Goal: Task Accomplishment & Management: Use online tool/utility

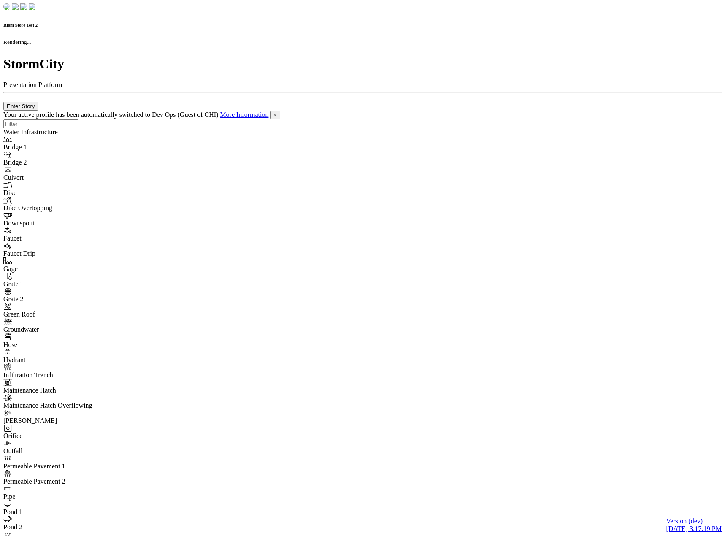
checkbox input "true"
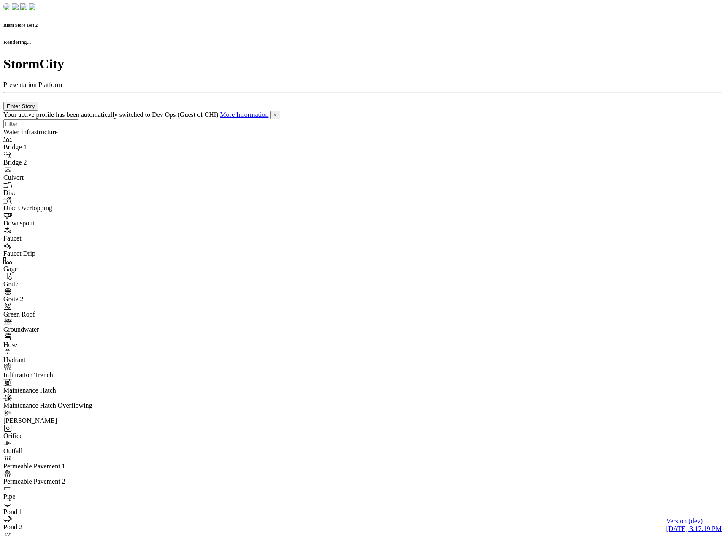
checkbox input "true"
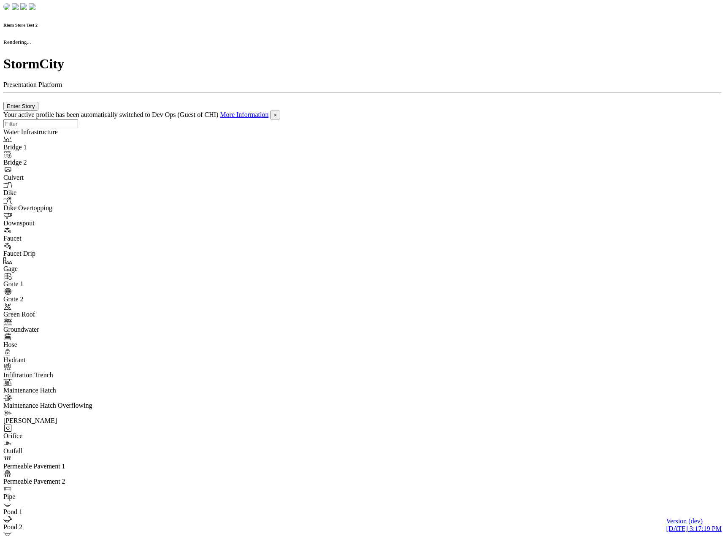
checkbox input "false"
checkbox input "true"
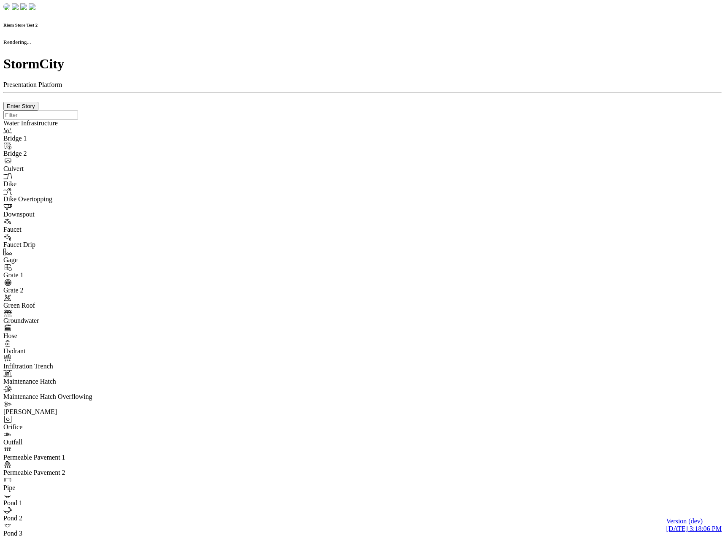
checkbox input "true"
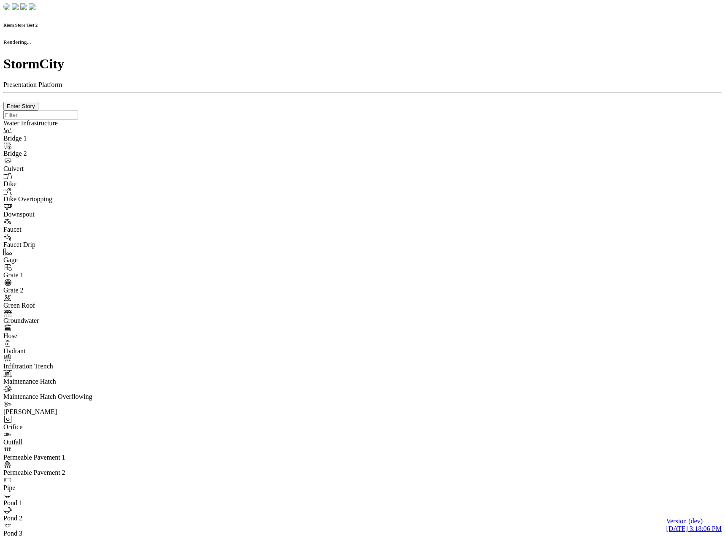
checkbox input "true"
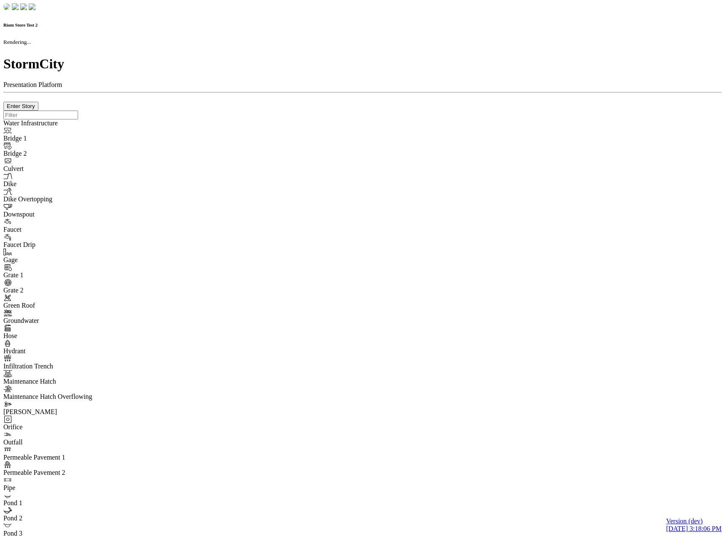
checkbox input "false"
checkbox input "true"
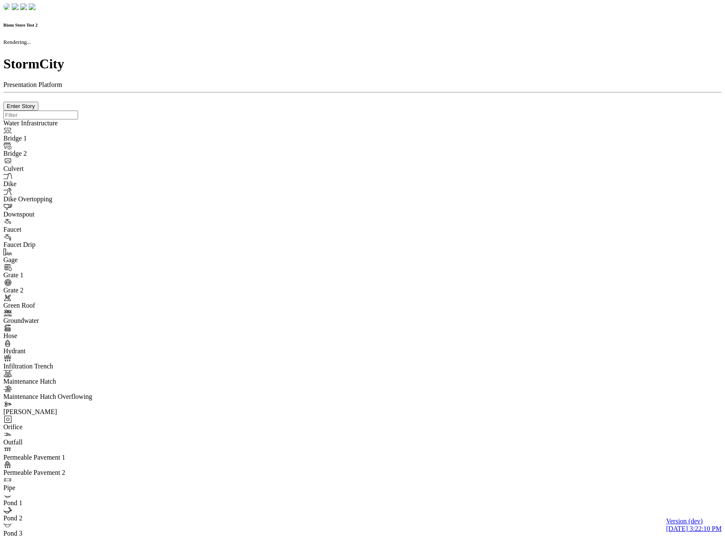
checkbox input "true"
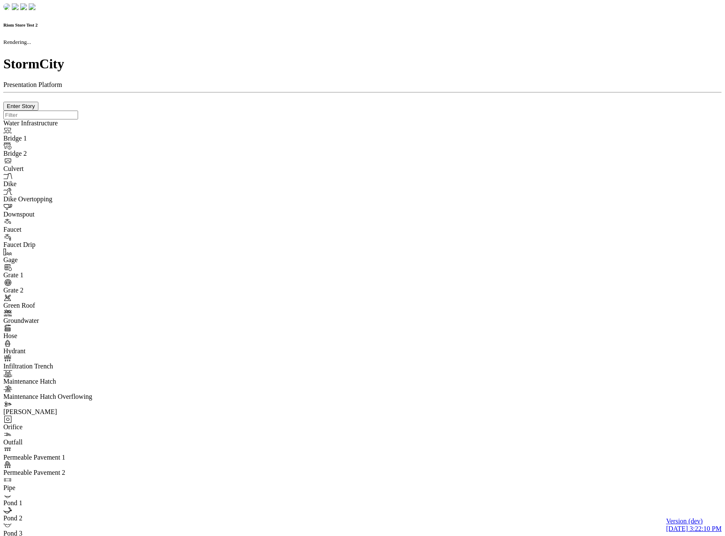
checkbox input "true"
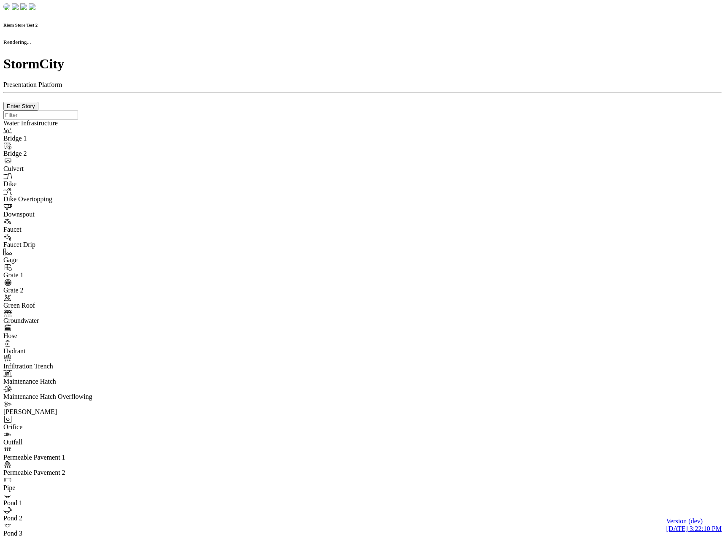
checkbox input "false"
checkbox input "true"
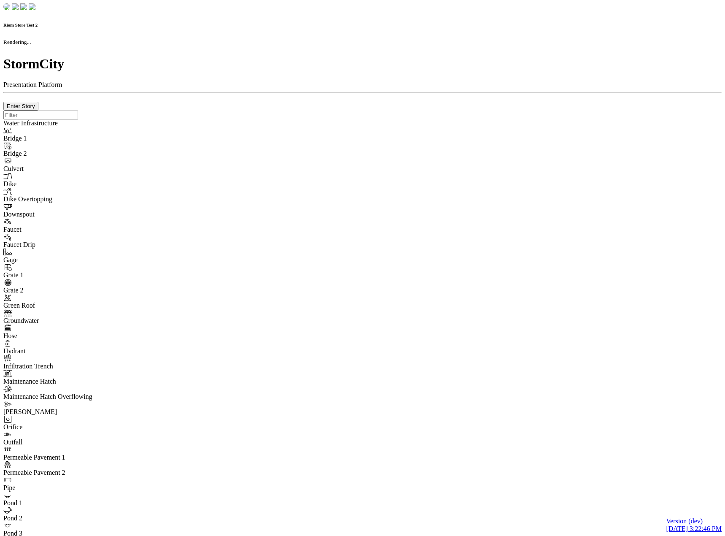
checkbox input "true"
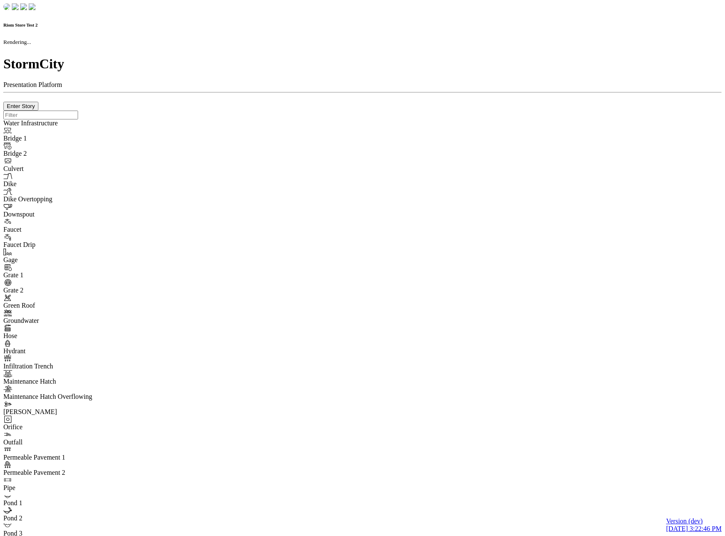
checkbox input "true"
checkbox input "false"
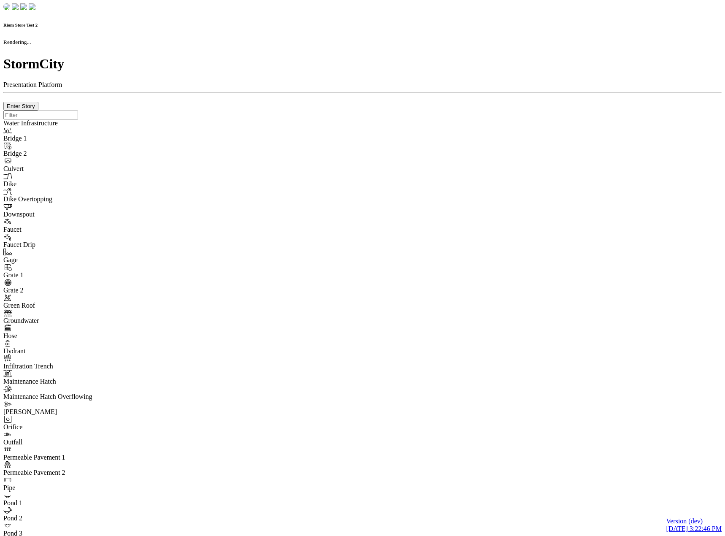
checkbox input "true"
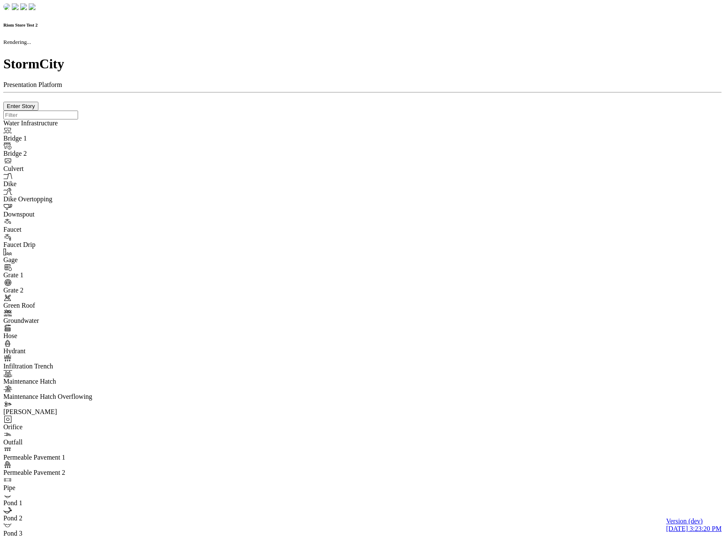
checkbox input "true"
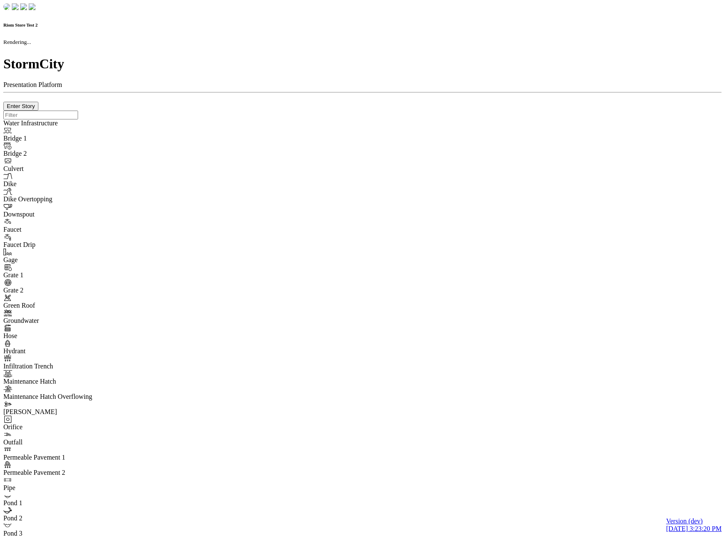
checkbox input "true"
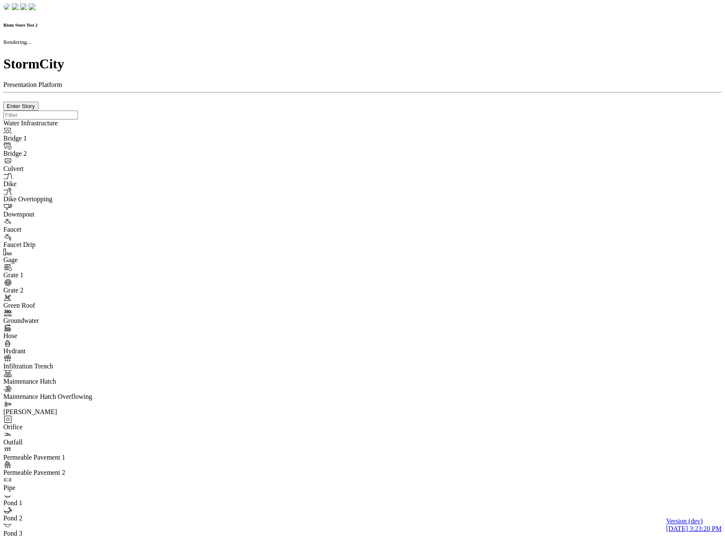
checkbox input "false"
checkbox input "true"
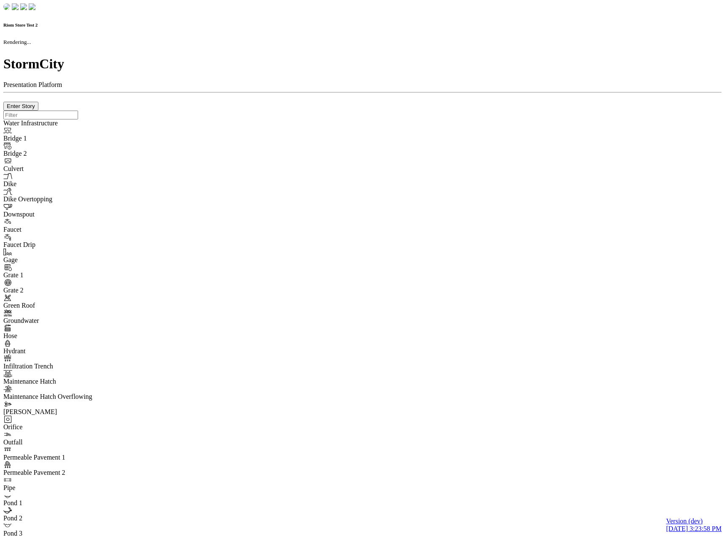
checkbox input "true"
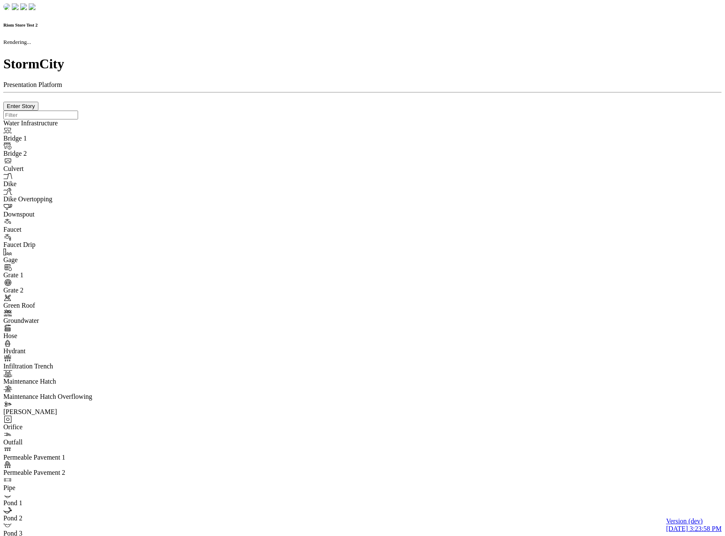
checkbox input "true"
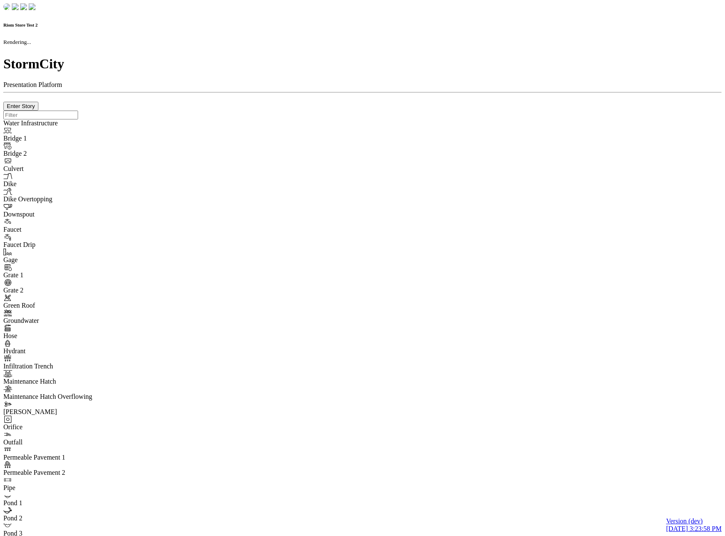
checkbox input "false"
checkbox input "true"
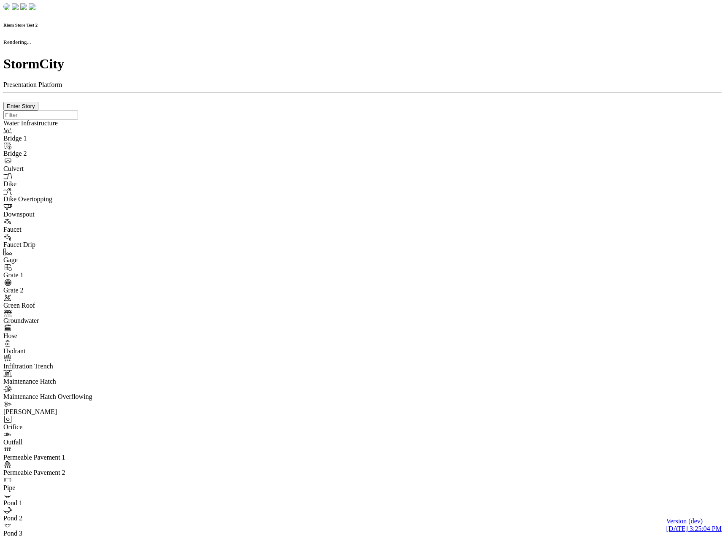
checkbox input "true"
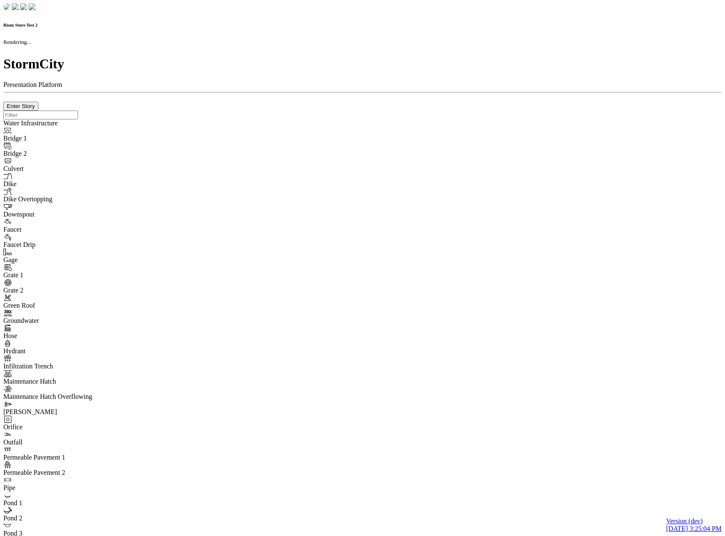
checkbox input "true"
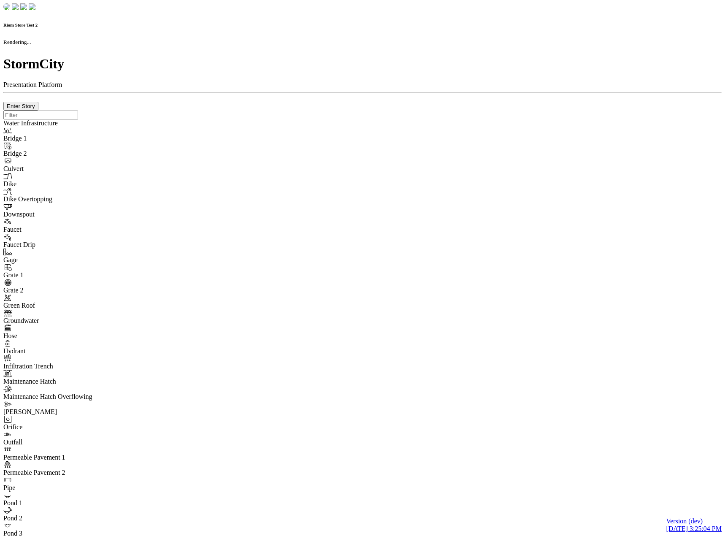
checkbox input "false"
checkbox input "true"
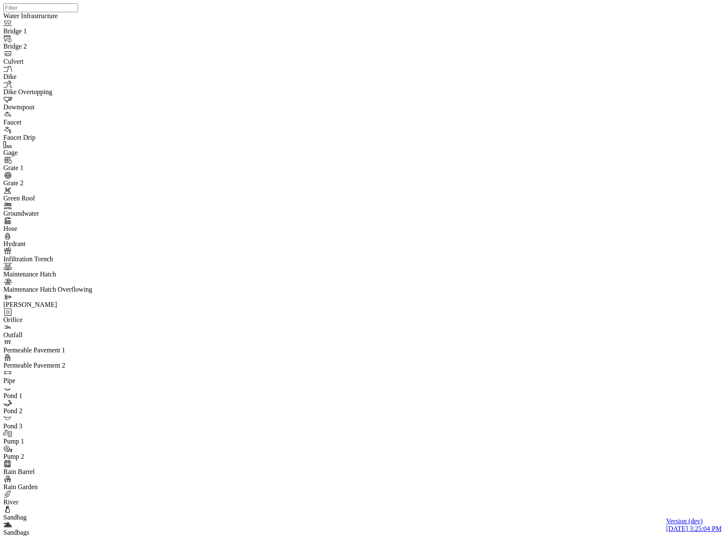
click at [555, 214] on div "JC JC JC JC JC JC JC" at bounding box center [365, 257] width 725 height 514
